Goal: Transaction & Acquisition: Purchase product/service

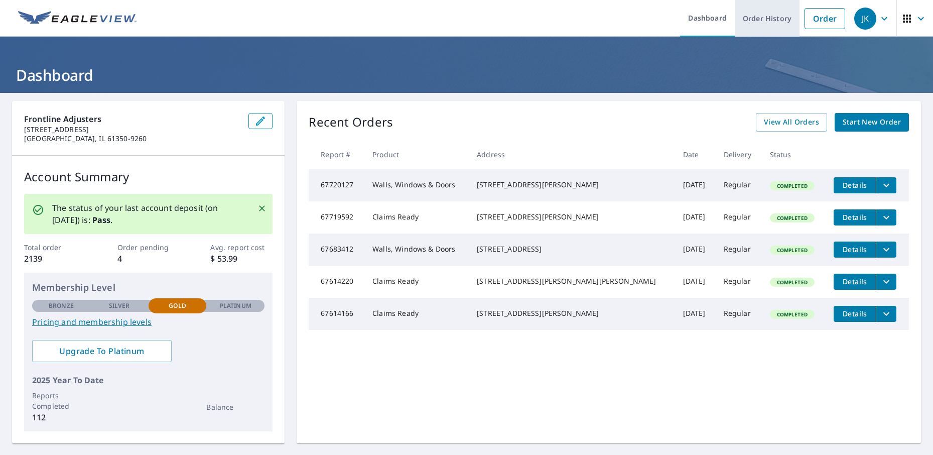
click at [749, 29] on link "Order History" at bounding box center [767, 18] width 65 height 37
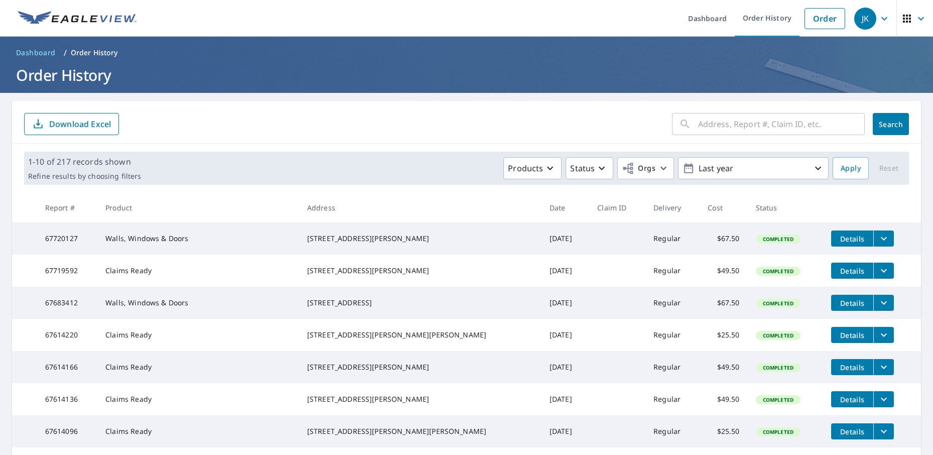
click at [878, 237] on icon "filesDropdownBtn-67720127" at bounding box center [884, 238] width 12 height 12
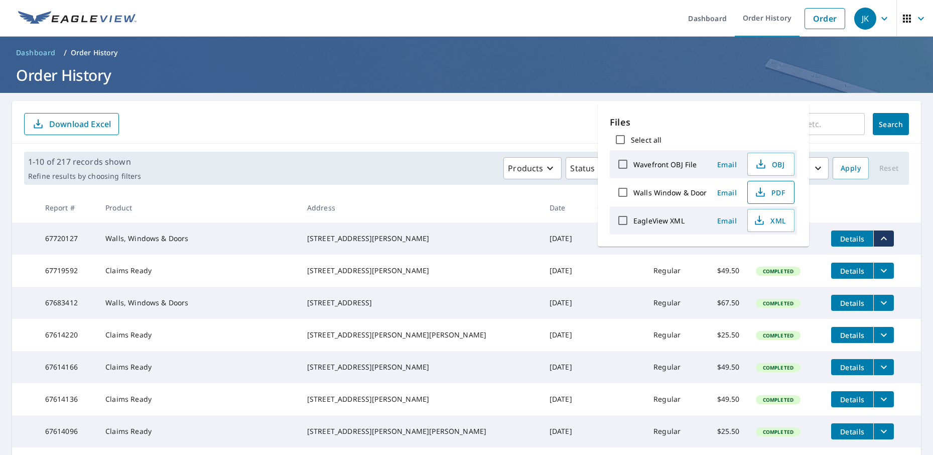
click at [757, 192] on icon "button" at bounding box center [760, 192] width 12 height 12
click at [808, 26] on link "Order" at bounding box center [825, 18] width 41 height 21
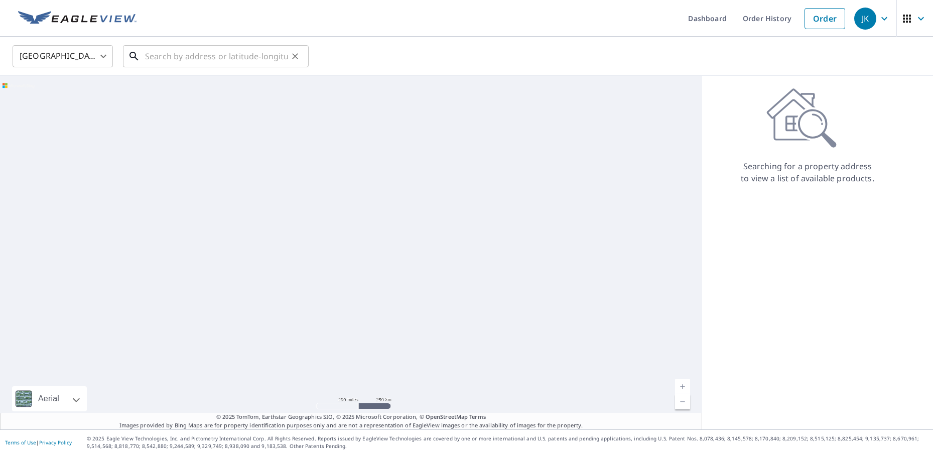
click at [252, 53] on input "text" at bounding box center [216, 56] width 143 height 28
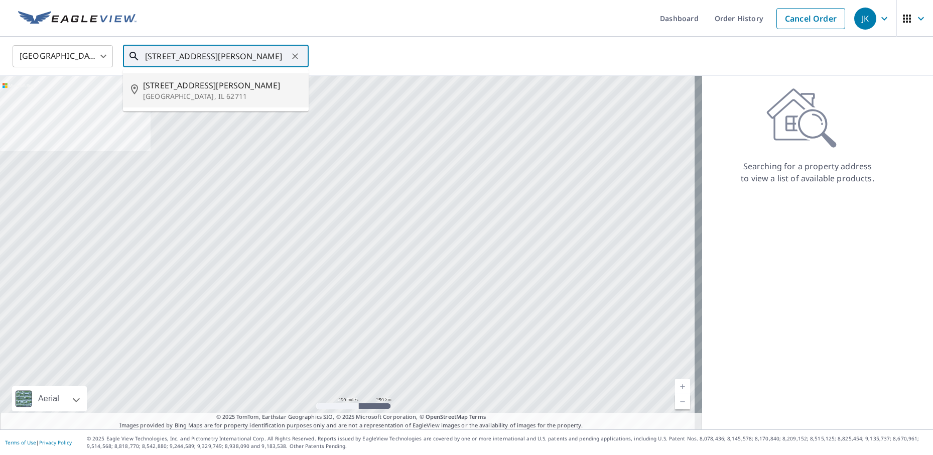
click at [232, 85] on span "[STREET_ADDRESS][PERSON_NAME]" at bounding box center [222, 85] width 158 height 12
type input "[STREET_ADDRESS]"
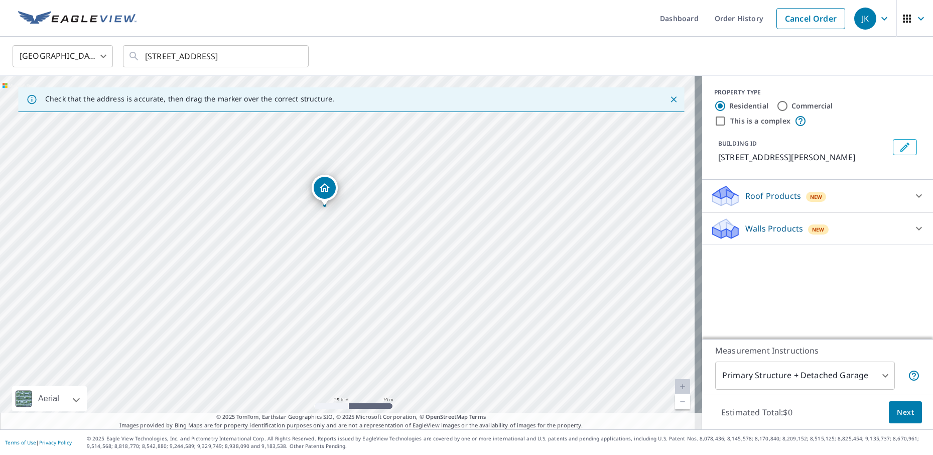
drag, startPoint x: 512, startPoint y: 318, endPoint x: 349, endPoint y: 322, distance: 163.2
click at [349, 322] on div "[STREET_ADDRESS]" at bounding box center [351, 252] width 702 height 353
click at [714, 119] on input "This is a complex" at bounding box center [720, 121] width 12 height 12
checkbox input "true"
radio input "false"
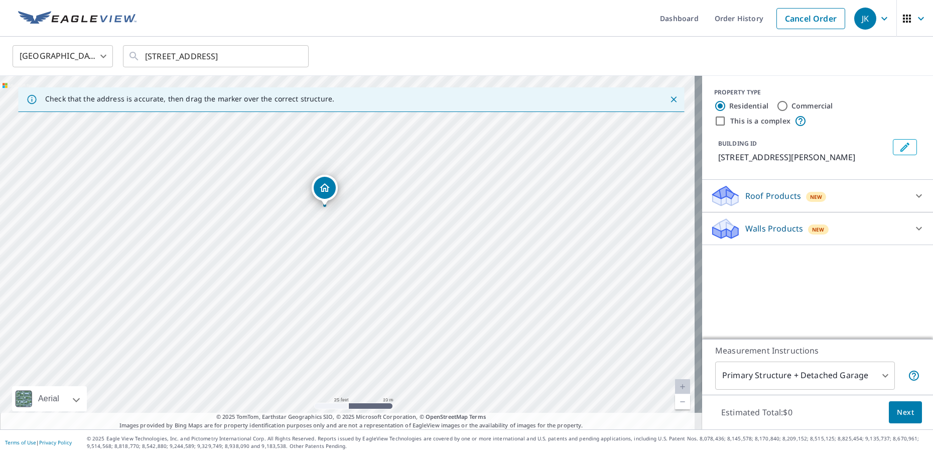
radio input "true"
type input "4"
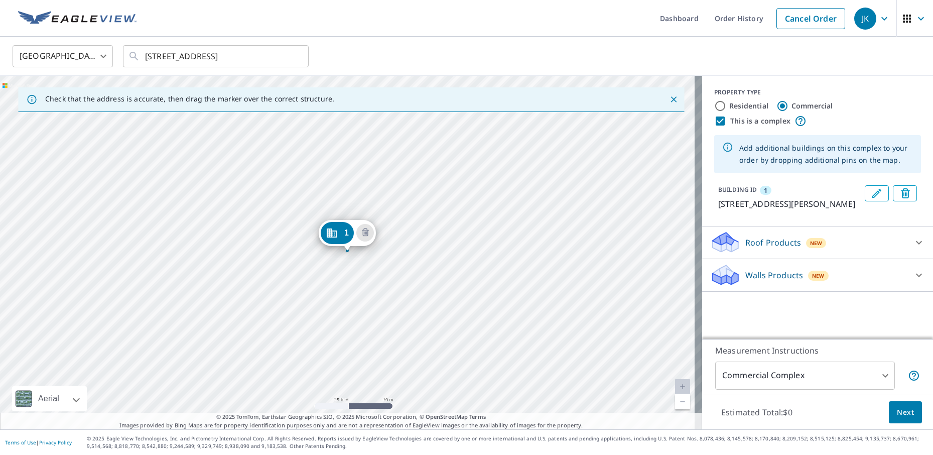
click at [729, 366] on body "JK JK Dashboard Order History Cancel Order JK United States [GEOGRAPHIC_DATA] ​…" at bounding box center [466, 227] width 933 height 455
